Goal: Information Seeking & Learning: Learn about a topic

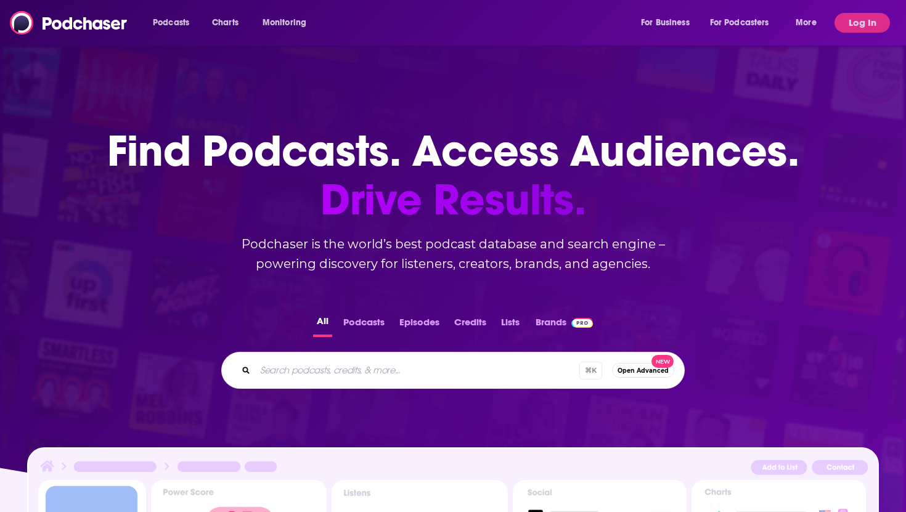
click at [368, 326] on button "Podcasts" at bounding box center [364, 325] width 49 height 24
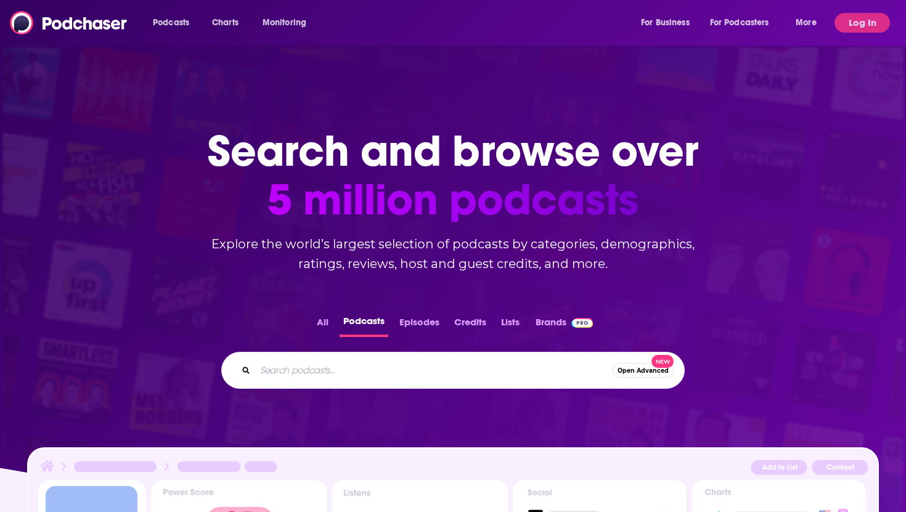
click at [360, 367] on input "Search podcasts..." at bounding box center [433, 370] width 357 height 20
type input "the [PERSON_NAME] show"
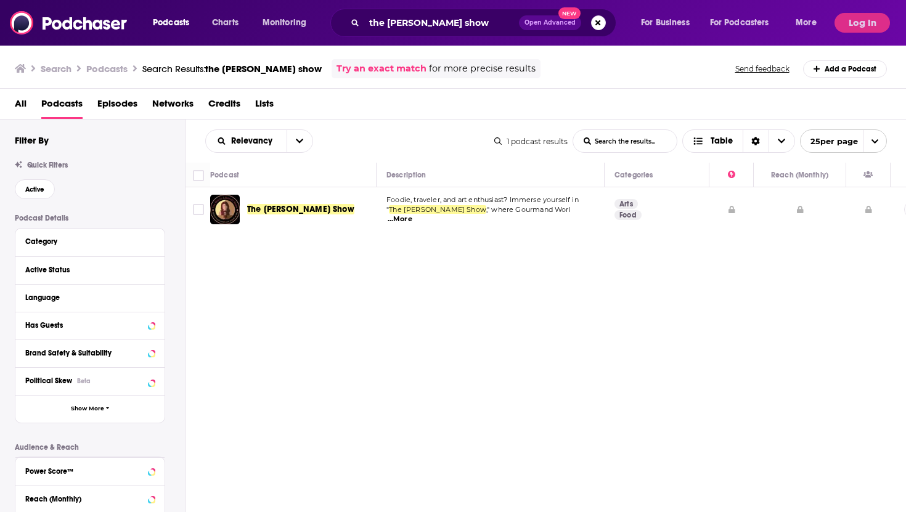
click at [308, 211] on div "Podcasts Charts Monitoring the [PERSON_NAME] show Open Advanced New For Busines…" at bounding box center [453, 274] width 906 height 549
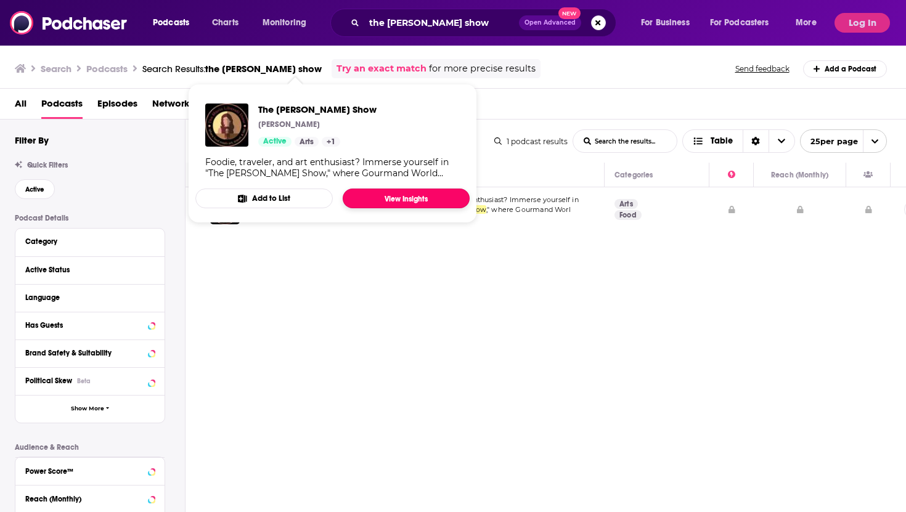
click at [388, 189] on link "View Insights" at bounding box center [406, 199] width 127 height 20
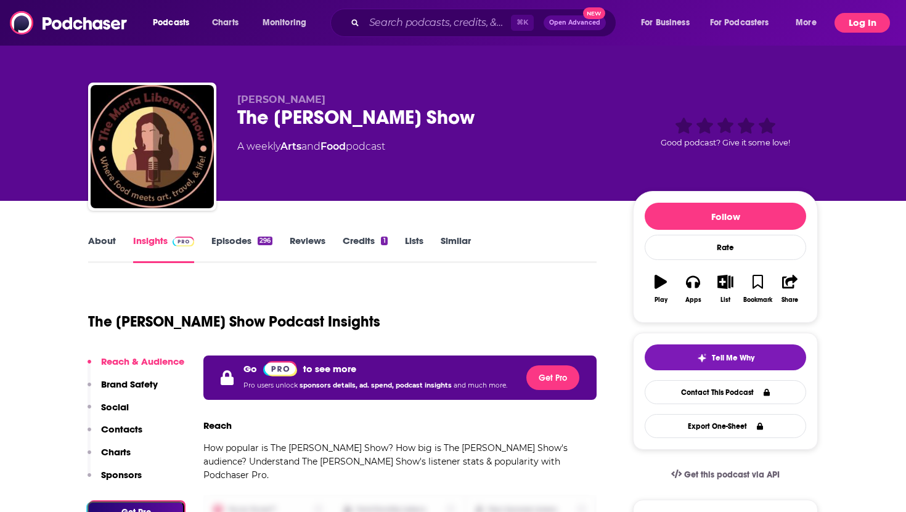
click at [868, 18] on button "Log In" at bounding box center [861, 23] width 55 height 20
